Goal: Obtain resource: Download file/media

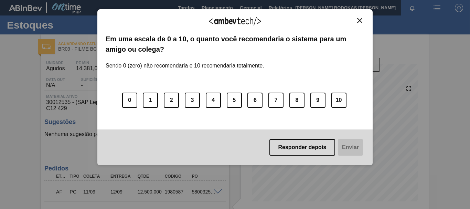
click at [358, 20] on img "Close" at bounding box center [359, 20] width 5 height 5
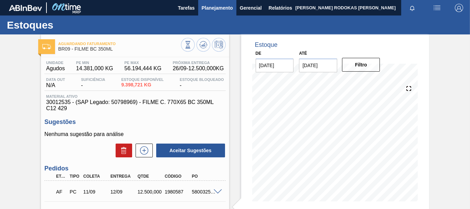
click at [210, 2] on button "Planejamento" at bounding box center [217, 7] width 38 height 15
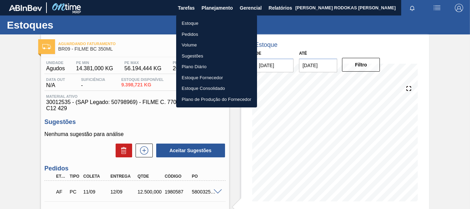
click at [194, 20] on li "Estoque" at bounding box center [216, 23] width 81 height 11
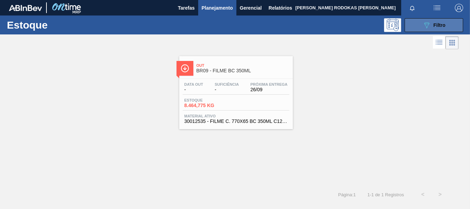
click at [423, 24] on icon "089F7B8B-B2A5-4AFE-B5C0-19BA573D28AC" at bounding box center [427, 25] width 8 height 8
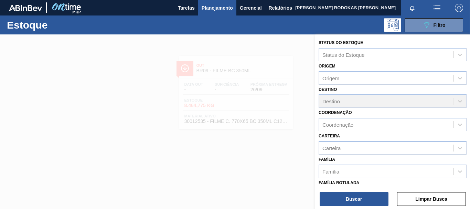
scroll to position [130, 0]
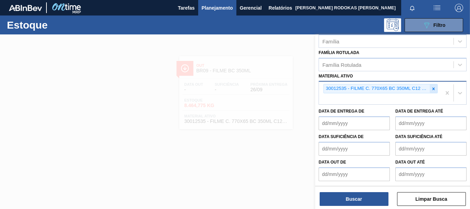
click at [432, 87] on icon at bounding box center [433, 88] width 5 height 5
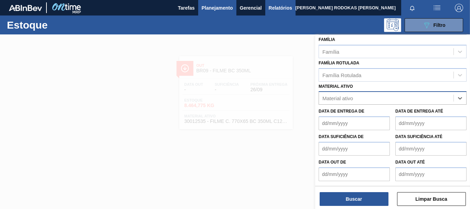
click at [282, 7] on span "Relatórios" at bounding box center [280, 8] width 23 height 8
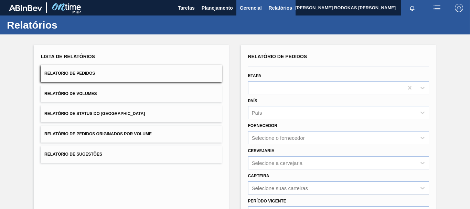
click at [247, 5] on span "Gerencial" at bounding box center [251, 8] width 22 height 8
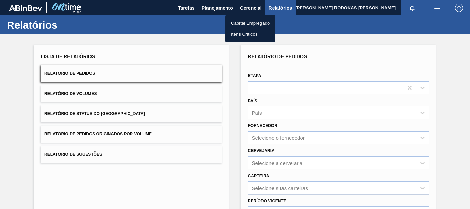
click at [314, 78] on div at bounding box center [235, 104] width 470 height 209
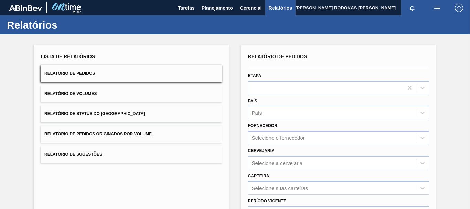
scroll to position [34, 0]
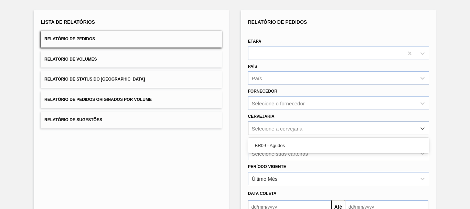
click at [285, 129] on div "Selecione a cervejaria" at bounding box center [277, 128] width 51 height 6
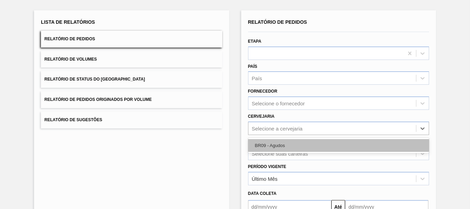
click at [279, 142] on div "BR09 - Agudos" at bounding box center [338, 145] width 181 height 13
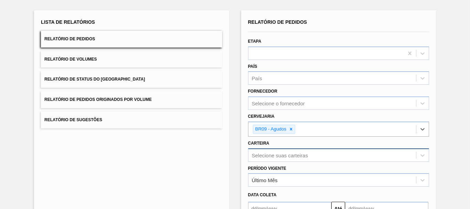
click at [272, 155] on div "Selecione suas carteiras" at bounding box center [338, 154] width 181 height 13
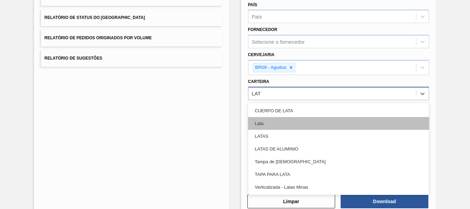
type input "LATA"
click at [276, 119] on div "Lata" at bounding box center [338, 123] width 181 height 13
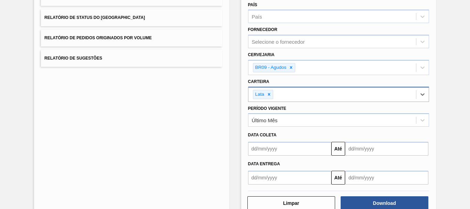
click at [327, 151] on input "text" at bounding box center [289, 149] width 83 height 14
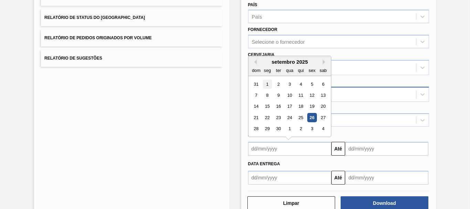
click at [266, 82] on div "1" at bounding box center [267, 84] width 9 height 9
type input "[DATE]"
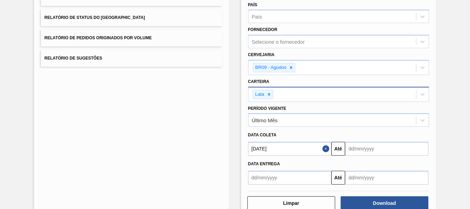
click at [377, 150] on input "text" at bounding box center [386, 149] width 83 height 14
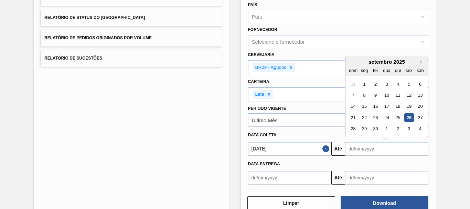
click at [406, 118] on div "26" at bounding box center [409, 117] width 9 height 9
type input "[DATE]"
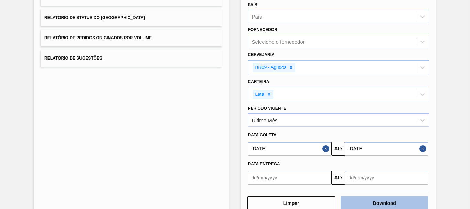
click at [354, 198] on button "Download" at bounding box center [385, 203] width 88 height 14
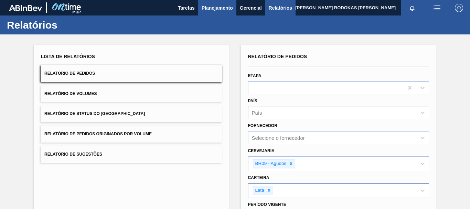
click at [218, 10] on span "Planejamento" at bounding box center [217, 8] width 31 height 8
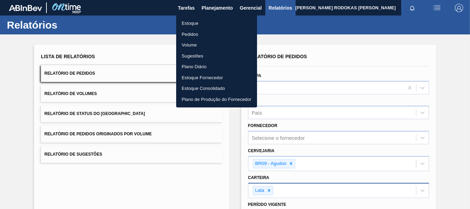
click at [205, 24] on li "Estoque" at bounding box center [216, 23] width 81 height 11
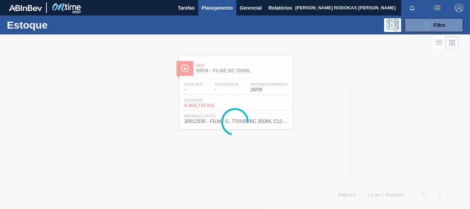
click at [433, 14] on button "button" at bounding box center [437, 7] width 22 height 15
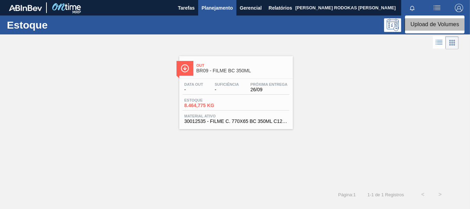
click at [433, 26] on li "Upload de Volumes" at bounding box center [435, 24] width 60 height 12
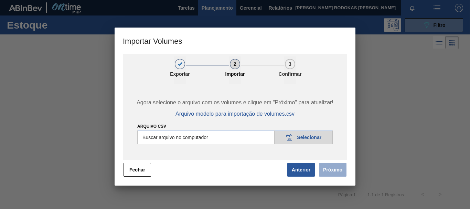
click at [421, 121] on div at bounding box center [235, 104] width 470 height 209
drag, startPoint x: 351, startPoint y: 42, endPoint x: 258, endPoint y: 110, distance: 114.9
click at [349, 42] on h3 "Importar Volumes" at bounding box center [235, 41] width 241 height 26
click at [142, 166] on button "Fechar" at bounding box center [138, 170] width 28 height 14
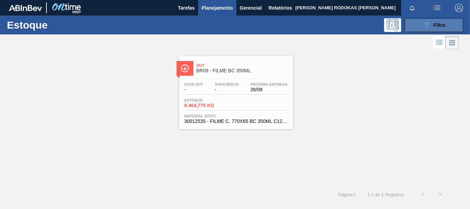
click at [446, 29] on button "089F7B8B-B2A5-4AFE-B5C0-19BA573D28AC Filtro" at bounding box center [434, 25] width 59 height 14
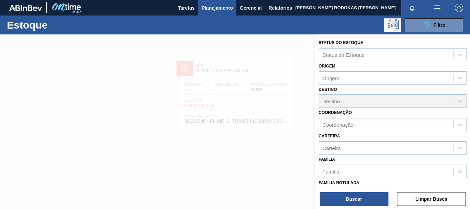
scroll to position [130, 0]
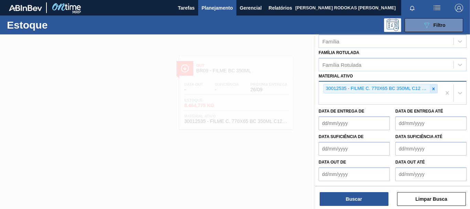
click at [433, 88] on icon at bounding box center [434, 88] width 2 height 2
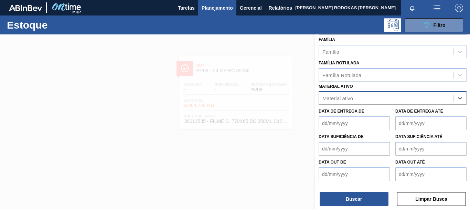
scroll to position [120, 0]
paste ativo "30012393"
type ativo "30012393"
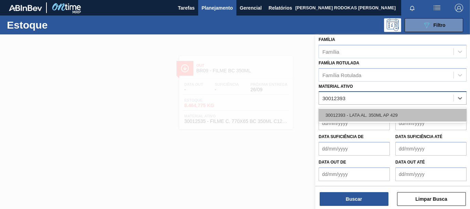
click at [365, 111] on div "30012393 - LATA AL. 350ML AP 429" at bounding box center [393, 115] width 148 height 13
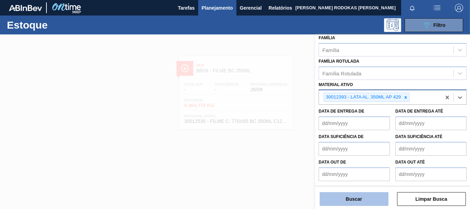
click at [343, 197] on button "Buscar" at bounding box center [354, 199] width 69 height 14
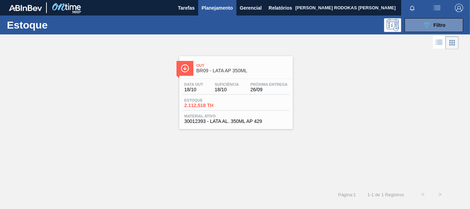
click at [251, 116] on span "Material ativo" at bounding box center [236, 116] width 103 height 4
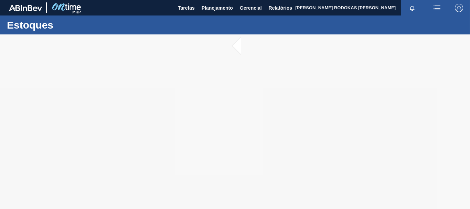
click at [235, 52] on div at bounding box center [235, 121] width 470 height 175
click at [235, 46] on div at bounding box center [235, 121] width 470 height 175
click at [229, 7] on span "Planejamento" at bounding box center [217, 8] width 31 height 8
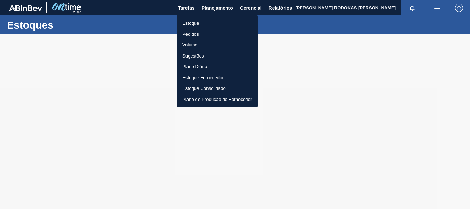
click at [196, 27] on li "Estoque" at bounding box center [217, 23] width 81 height 11
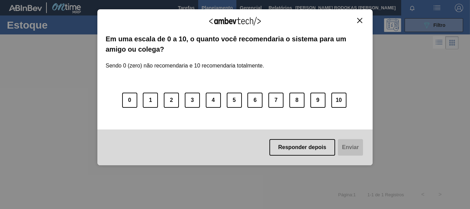
click at [363, 17] on div "Agradecemos seu feedback! Em uma escala de 0 a 10, o quanto você recomendaria o…" at bounding box center [234, 87] width 275 height 156
click at [360, 19] on img "Close" at bounding box center [359, 20] width 5 height 5
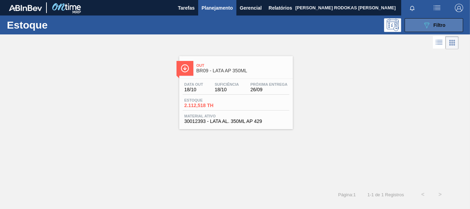
click at [412, 21] on button "089F7B8B-B2A5-4AFE-B5C0-19BA573D28AC Filtro" at bounding box center [434, 25] width 59 height 14
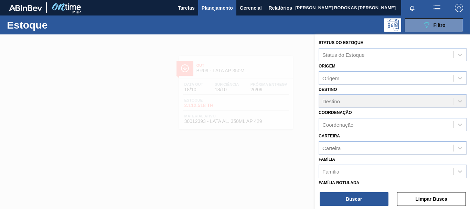
scroll to position [122, 0]
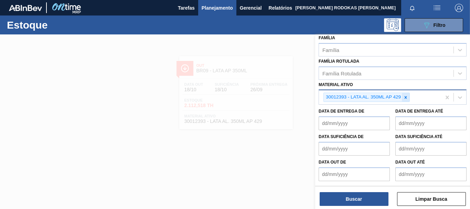
click at [405, 95] on icon at bounding box center [405, 97] width 5 height 5
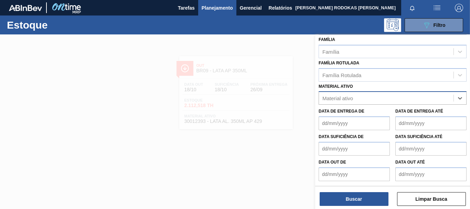
scroll to position [120, 0]
paste ativo "30012341"
type ativo "30012341"
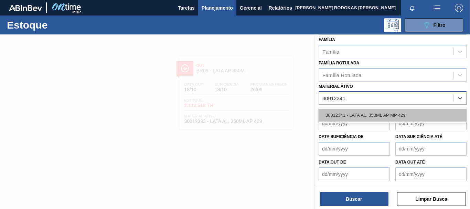
click at [389, 112] on div "30012341 - LATA AL. 350ML AP MP 429" at bounding box center [393, 115] width 148 height 13
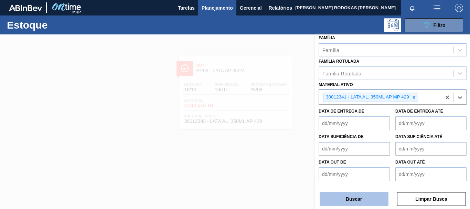
click at [369, 202] on button "Buscar" at bounding box center [354, 199] width 69 height 14
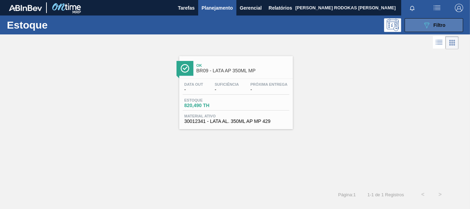
click at [413, 24] on button "089F7B8B-B2A5-4AFE-B5C0-19BA573D28AC Filtro" at bounding box center [434, 25] width 59 height 14
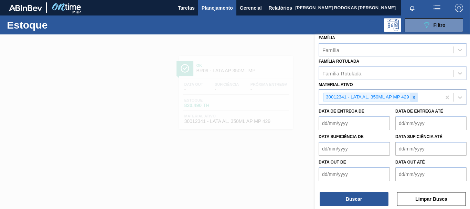
click at [412, 99] on icon at bounding box center [414, 97] width 5 height 5
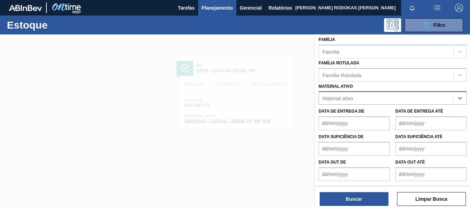
scroll to position [120, 0]
click at [272, 12] on button "Relatórios" at bounding box center [280, 7] width 30 height 15
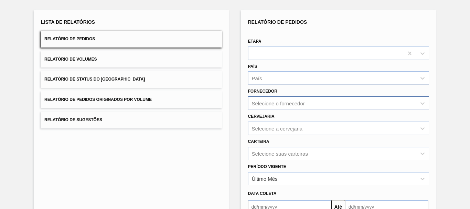
scroll to position [69, 0]
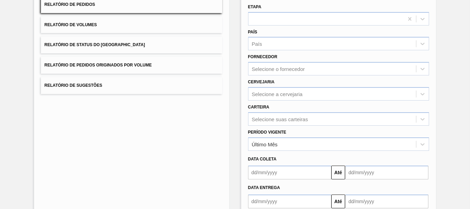
click at [268, 126] on div "Período Vigente Último Mês" at bounding box center [338, 138] width 187 height 25
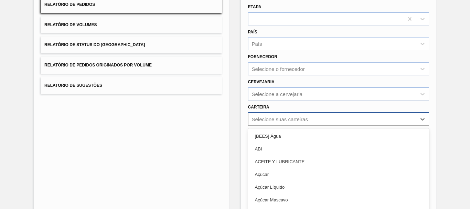
click at [268, 125] on div "option ABI focused, 2 of 101. 101 results available. Use Up and Down to choose …" at bounding box center [338, 118] width 181 height 13
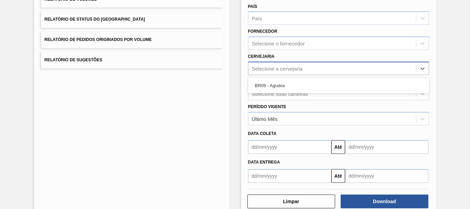
click at [276, 68] on div "Selecione a cervejaria" at bounding box center [277, 68] width 51 height 6
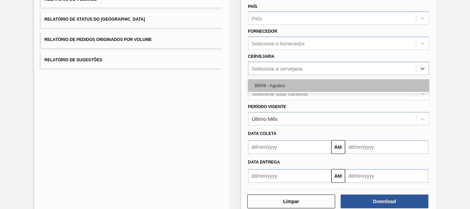
click at [269, 89] on div "BR09 - Agudos" at bounding box center [338, 85] width 181 height 13
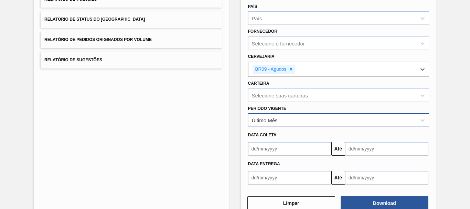
click at [273, 121] on div "Último Mês" at bounding box center [265, 120] width 26 height 6
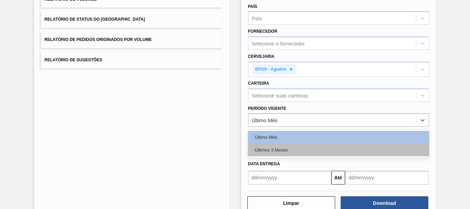
click at [270, 149] on div "Últimos 3 Meses" at bounding box center [338, 150] width 181 height 13
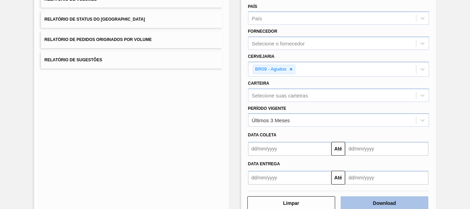
click at [366, 204] on button "Download" at bounding box center [385, 203] width 88 height 14
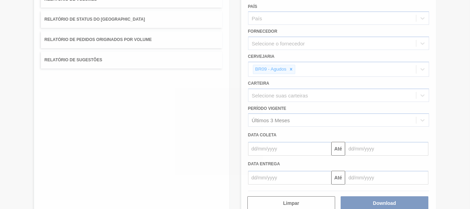
click at [274, 187] on div at bounding box center [235, 104] width 470 height 209
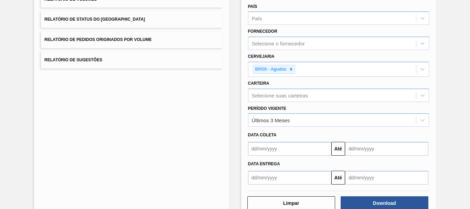
scroll to position [0, 0]
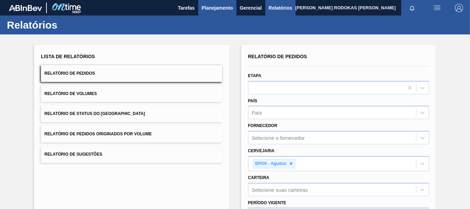
click at [214, 4] on span "Planejamento" at bounding box center [217, 8] width 31 height 8
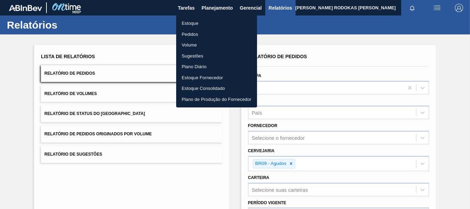
click at [211, 22] on li "Estoque" at bounding box center [216, 23] width 81 height 11
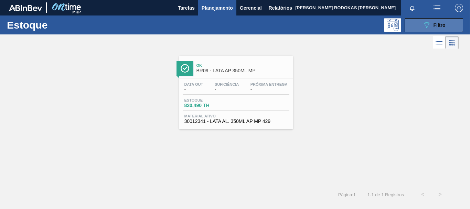
click at [420, 22] on button "089F7B8B-B2A5-4AFE-B5C0-19BA573D28AC Filtro" at bounding box center [434, 25] width 59 height 14
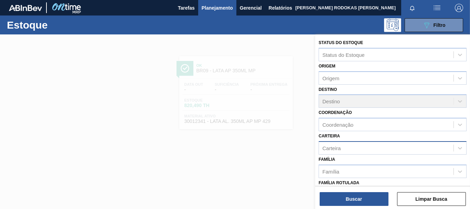
scroll to position [69, 0]
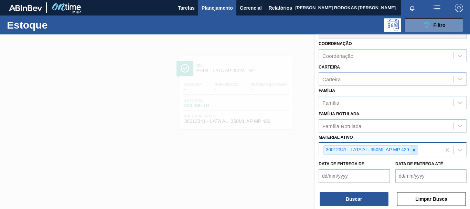
click at [415, 150] on icon at bounding box center [414, 150] width 5 height 5
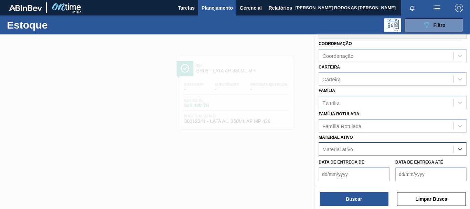
paste ativo "30012403"
type ativo "30012403"
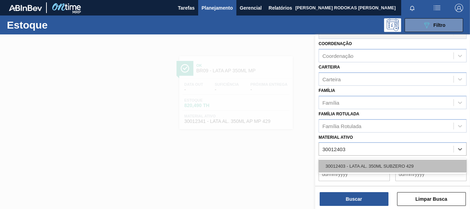
click at [390, 169] on div "30012403 - LATA AL. 350ML SUBZERO 429" at bounding box center [393, 166] width 148 height 13
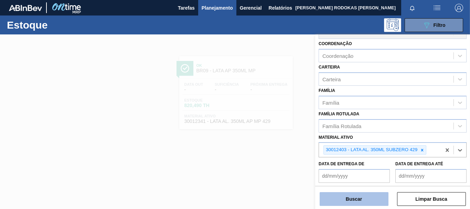
click at [356, 197] on button "Buscar" at bounding box center [354, 199] width 69 height 14
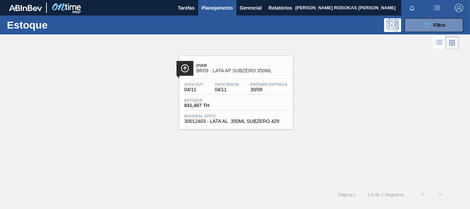
click at [219, 104] on span "841,407 TH" at bounding box center [209, 105] width 48 height 5
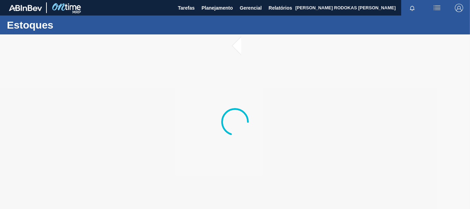
click at [241, 46] on div at bounding box center [235, 121] width 470 height 175
click at [238, 46] on div at bounding box center [235, 121] width 470 height 175
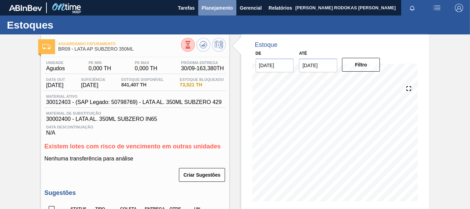
click at [205, 10] on span "Planejamento" at bounding box center [217, 8] width 31 height 8
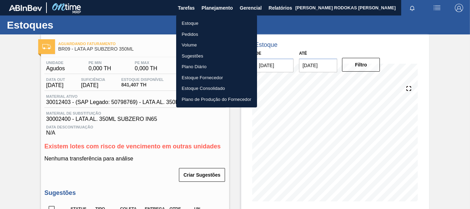
click at [211, 23] on li "Estoque" at bounding box center [216, 23] width 81 height 11
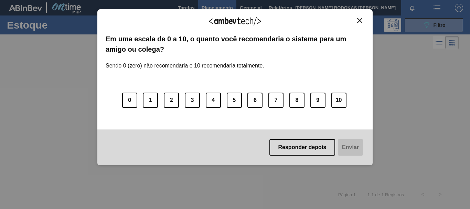
click at [361, 15] on div "Agradecemos seu feedback! Em uma escala de 0 a 10, o quanto você recomendaria o…" at bounding box center [234, 87] width 275 height 156
click at [362, 19] on img "Close" at bounding box center [359, 20] width 5 height 5
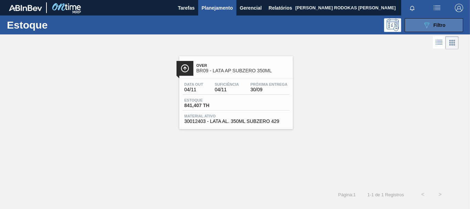
click at [435, 23] on span "Filtro" at bounding box center [440, 25] width 12 height 6
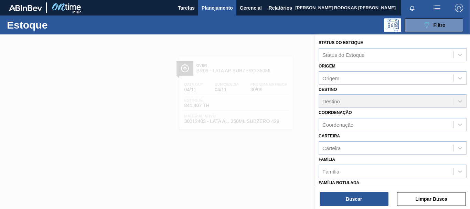
scroll to position [103, 0]
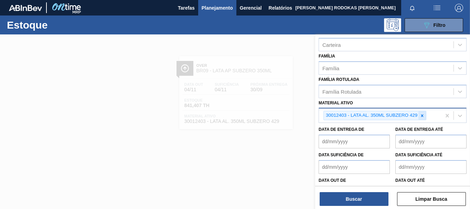
click at [420, 117] on div at bounding box center [423, 115] width 8 height 9
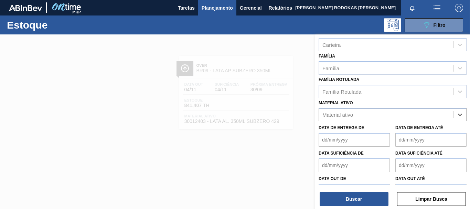
paste ativo "30012342"
type ativo "30012342"
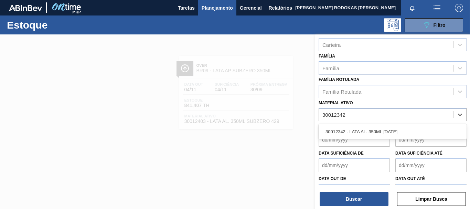
click at [398, 127] on div "30012342 - LATA AL. 350ML [DATE]" at bounding box center [393, 131] width 148 height 13
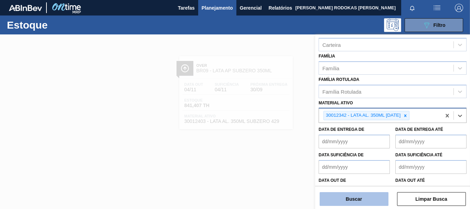
click at [353, 199] on button "Buscar" at bounding box center [354, 199] width 69 height 14
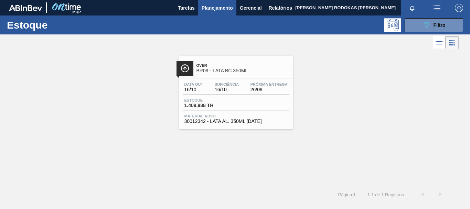
click at [433, 33] on div "Estoque 089F7B8B-B2A5-4AFE-B5C0-19BA573D28AC Filtro" at bounding box center [235, 24] width 470 height 19
click at [426, 24] on icon at bounding box center [426, 25] width 5 height 6
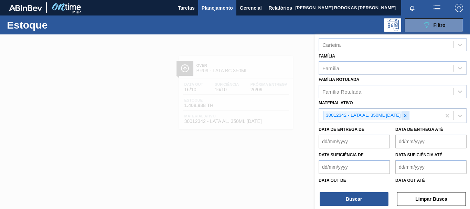
click at [407, 113] on icon at bounding box center [405, 115] width 5 height 5
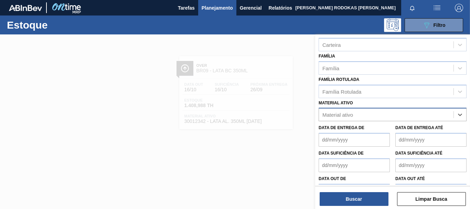
paste ativo "30012346"
type ativo "30012346"
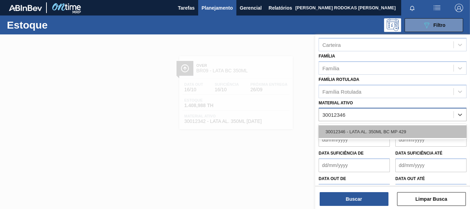
click at [380, 135] on div "30012346 - LATA AL. 350ML BC MP 429" at bounding box center [393, 131] width 148 height 13
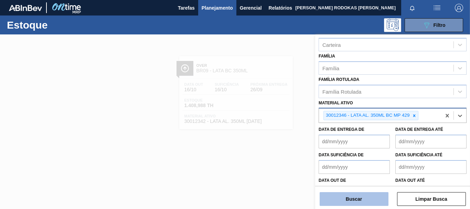
click at [351, 200] on button "Buscar" at bounding box center [354, 199] width 69 height 14
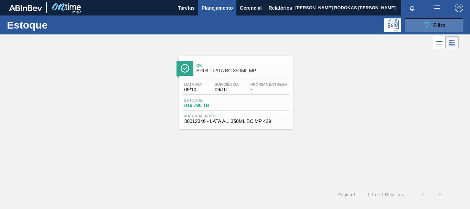
click at [405, 26] on button "089F7B8B-B2A5-4AFE-B5C0-19BA573D28AC Filtro" at bounding box center [434, 25] width 59 height 14
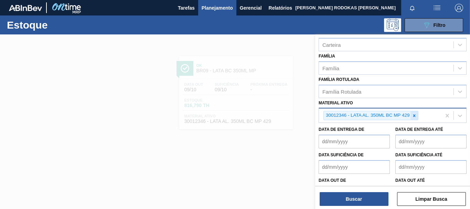
click at [412, 115] on icon at bounding box center [414, 115] width 5 height 5
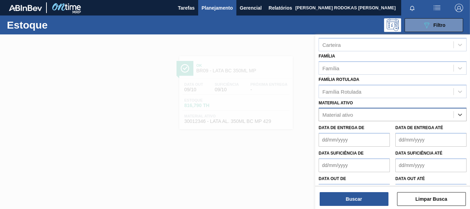
paste ativo "30012399"
type ativo "30012399"
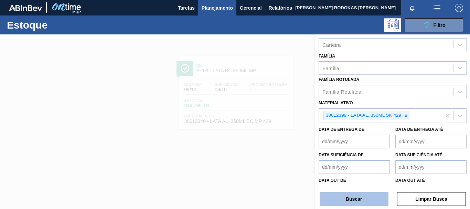
click at [350, 201] on button "Buscar" at bounding box center [354, 199] width 69 height 14
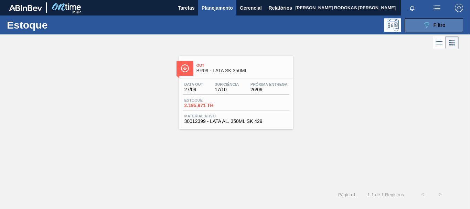
click at [439, 22] on span "Filtro" at bounding box center [440, 25] width 12 height 6
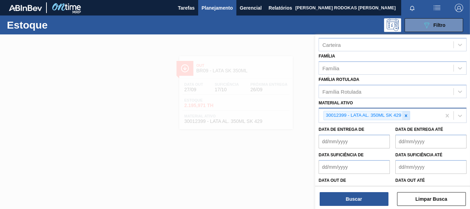
click at [405, 115] on icon at bounding box center [406, 115] width 5 height 5
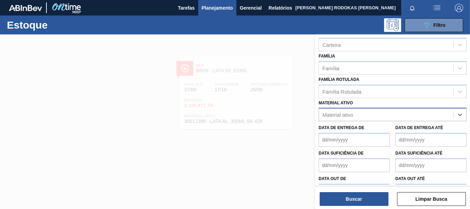
paste ativo "30012400"
type ativo "30012400"
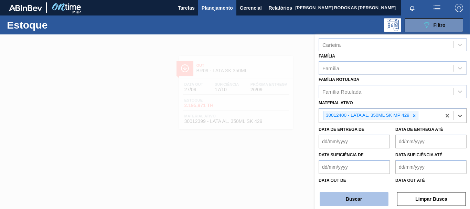
click at [320, 204] on button "Buscar" at bounding box center [354, 199] width 69 height 14
